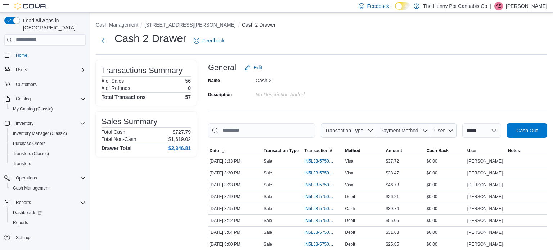
click at [27, 220] on span "Reports" at bounding box center [20, 223] width 15 height 6
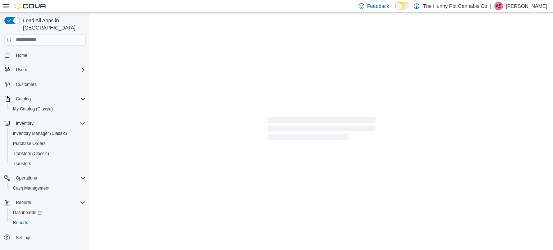
click at [405, 6] on icon at bounding box center [403, 6] width 4 height 4
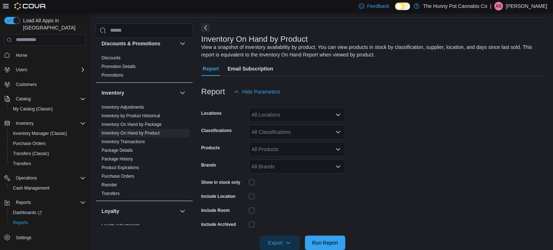
scroll to position [37, 0]
click at [125, 133] on link "Inventory On Hand by Product" at bounding box center [131, 132] width 58 height 5
click at [278, 119] on div "All Locations" at bounding box center [297, 115] width 97 height 14
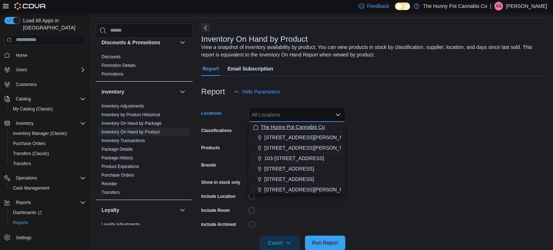
click at [276, 126] on span "The Hunny Pot Cannabis Co" at bounding box center [293, 127] width 64 height 7
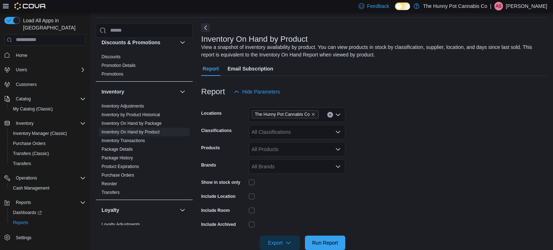
click at [381, 138] on form "Locations The Hunny Pot Cannabis Co Classifications All Classifications Product…" at bounding box center [374, 174] width 346 height 151
click at [322, 133] on div "All Classifications" at bounding box center [297, 132] width 97 height 14
type input "*"
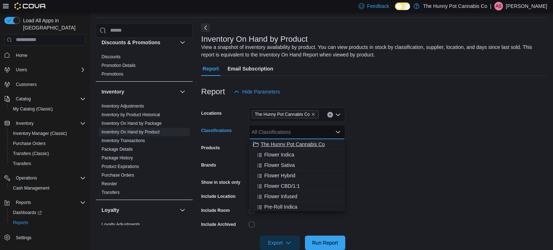
click at [324, 146] on span "The Hunny Pot Cannabis Co" at bounding box center [293, 144] width 64 height 7
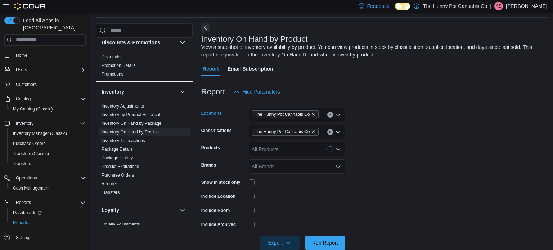
click at [332, 116] on button "Clear input" at bounding box center [330, 115] width 6 height 6
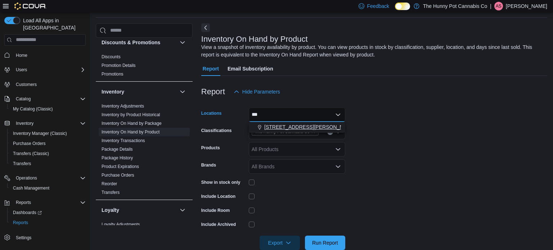
type input "***"
click at [292, 126] on span "[STREET_ADDRESS][PERSON_NAME]" at bounding box center [309, 127] width 91 height 7
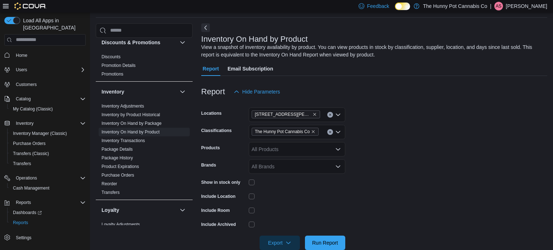
click at [353, 131] on form "Locations [STREET_ADDRESS][PERSON_NAME] Classifications The Hunny Pot Cannabis …" at bounding box center [374, 174] width 346 height 151
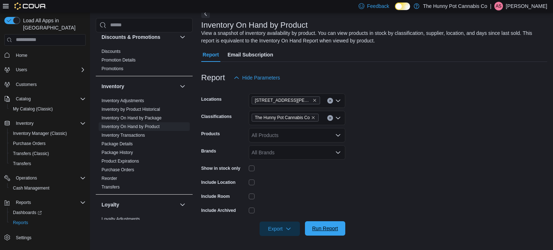
click at [323, 227] on span "Run Report" at bounding box center [325, 228] width 26 height 7
click at [278, 229] on span "Export" at bounding box center [280, 228] width 32 height 14
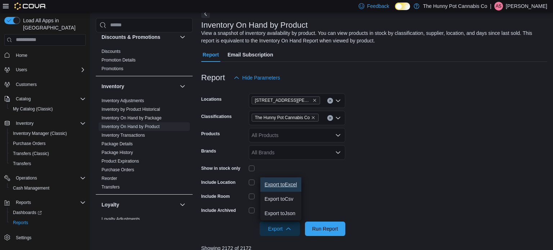
click at [282, 185] on span "Export to Excel" at bounding box center [281, 185] width 32 height 6
